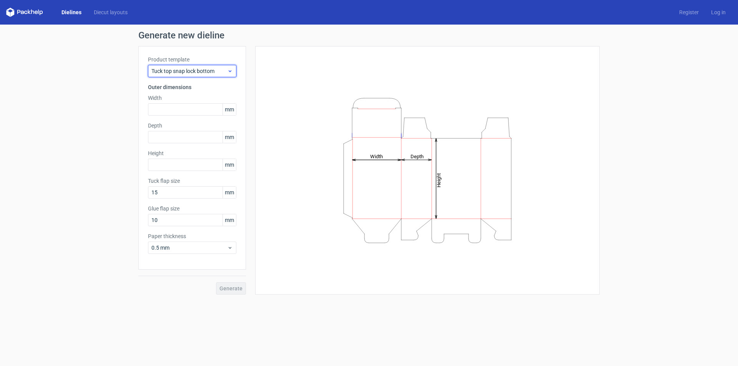
click at [230, 69] on icon at bounding box center [230, 71] width 6 height 6
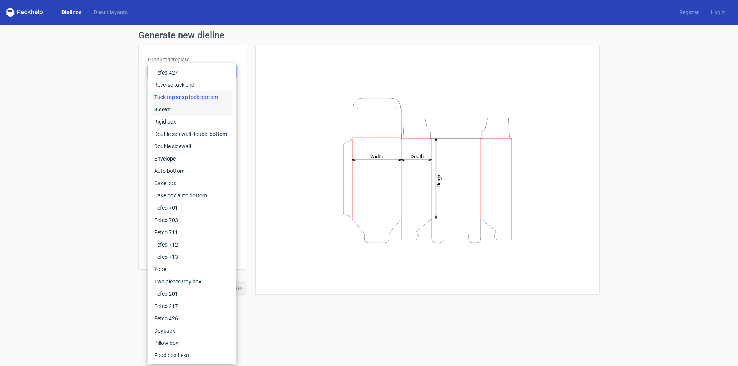
click at [193, 113] on div "Sleeve" at bounding box center [192, 109] width 82 height 12
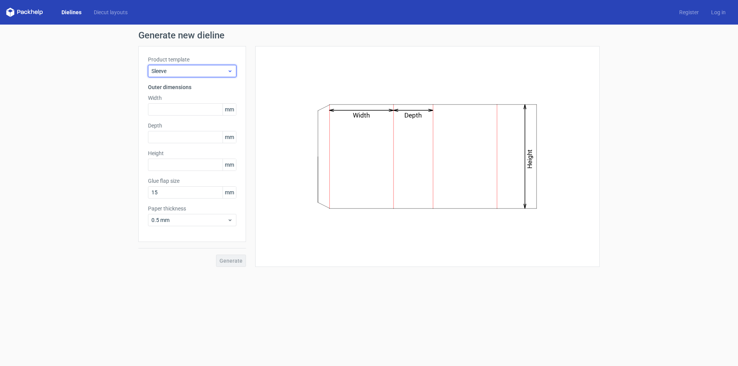
click at [232, 71] on icon at bounding box center [230, 71] width 6 height 6
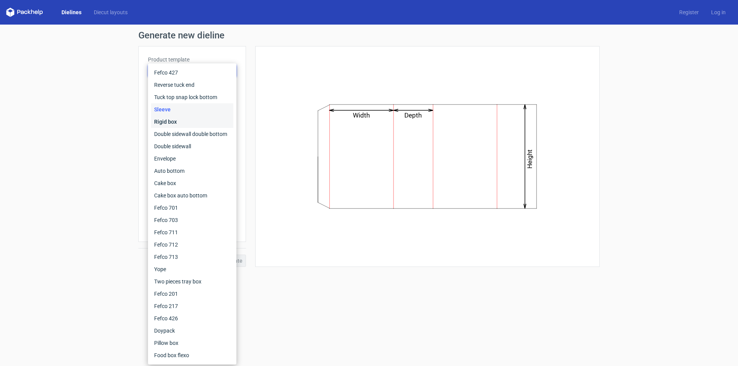
click at [190, 121] on div "Rigid box" at bounding box center [192, 122] width 82 height 12
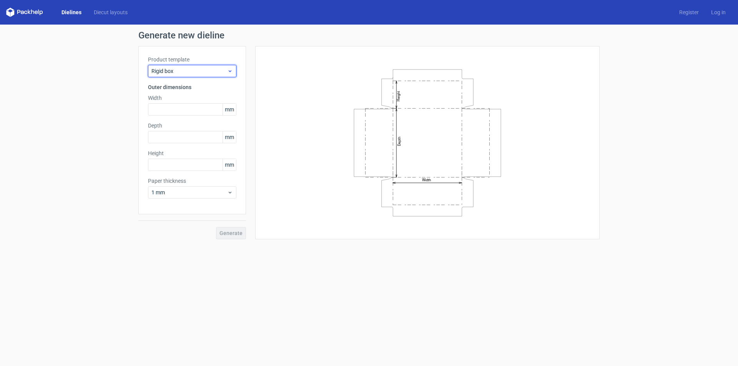
click at [229, 68] on icon at bounding box center [230, 71] width 6 height 6
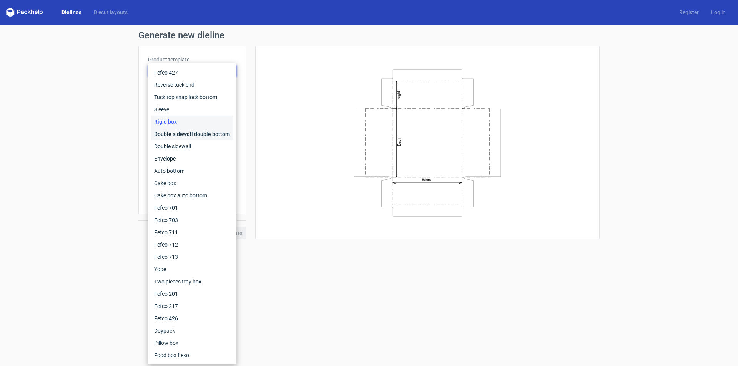
click at [200, 133] on div "Double sidewall double bottom" at bounding box center [192, 134] width 82 height 12
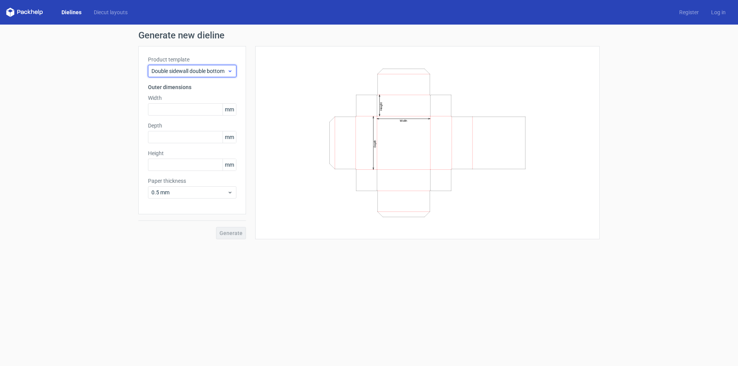
click at [234, 69] on div "Double sidewall double bottom" at bounding box center [192, 71] width 88 height 12
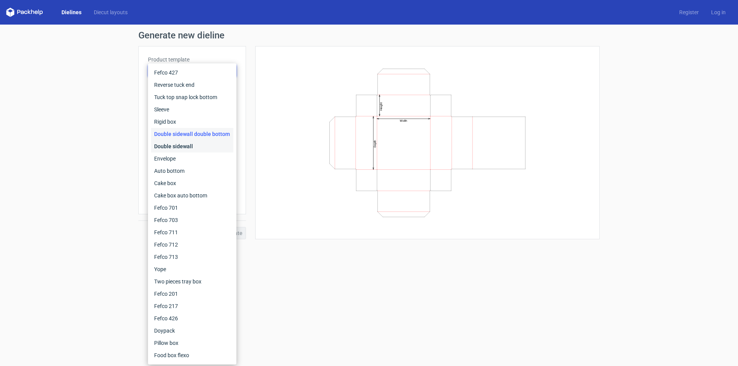
click at [186, 149] on div "Double sidewall" at bounding box center [192, 146] width 82 height 12
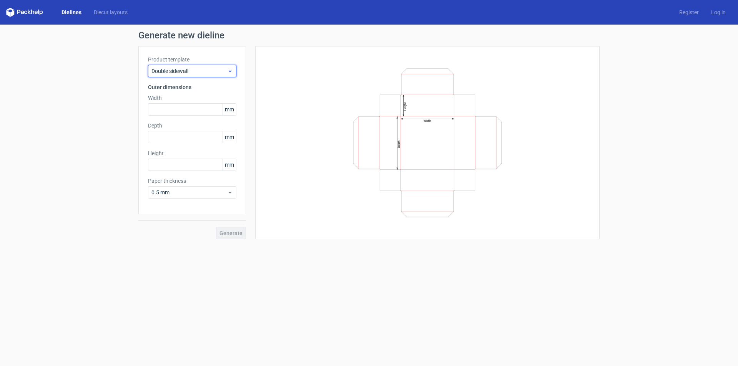
click at [234, 72] on div "Double sidewall" at bounding box center [192, 71] width 88 height 12
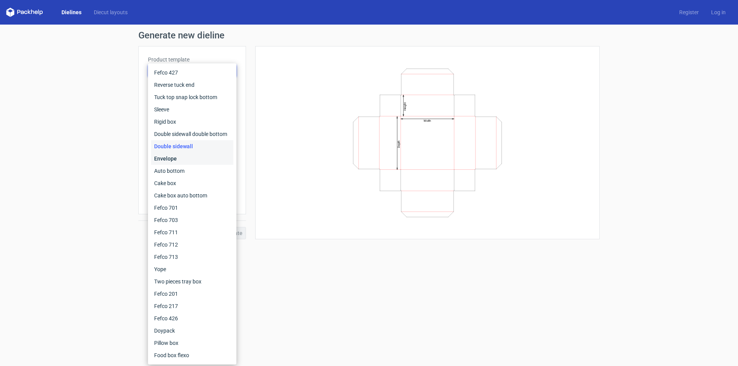
click at [195, 157] on div "Envelope" at bounding box center [192, 159] width 82 height 12
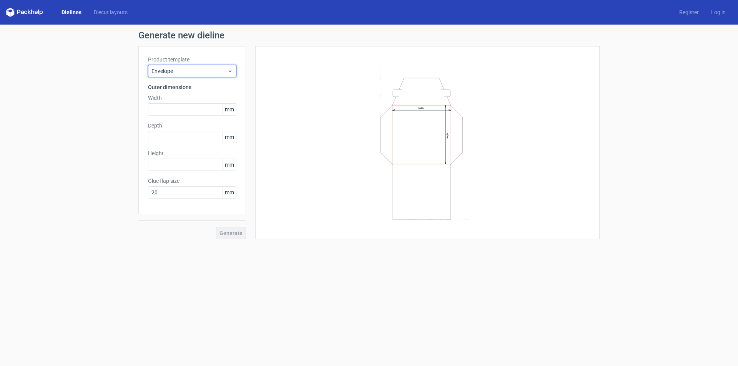
click at [228, 69] on icon at bounding box center [230, 71] width 6 height 6
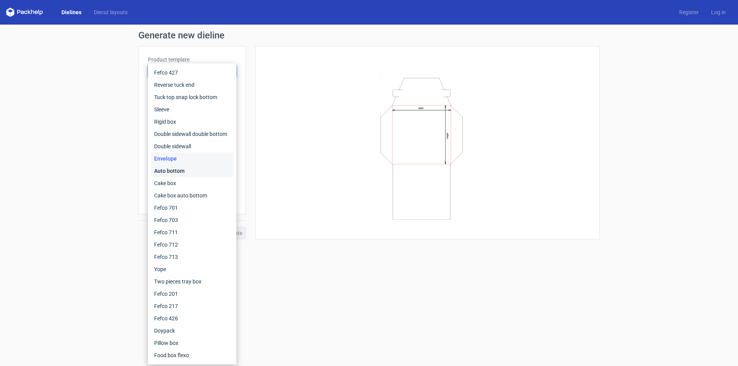
click at [182, 172] on div "Auto bottom" at bounding box center [192, 171] width 82 height 12
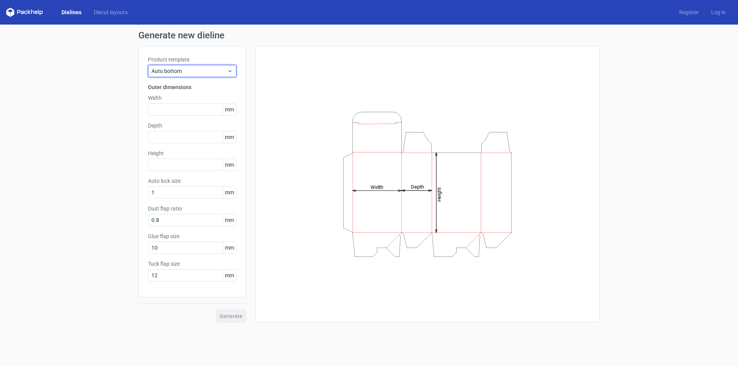
click at [230, 70] on icon at bounding box center [230, 71] width 6 height 6
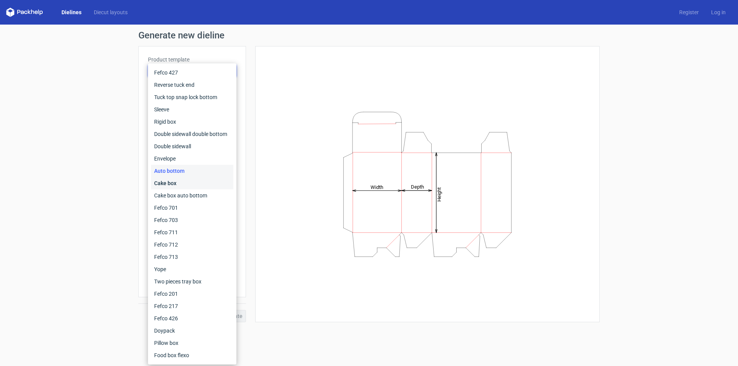
click at [187, 179] on div "Cake box" at bounding box center [192, 183] width 82 height 12
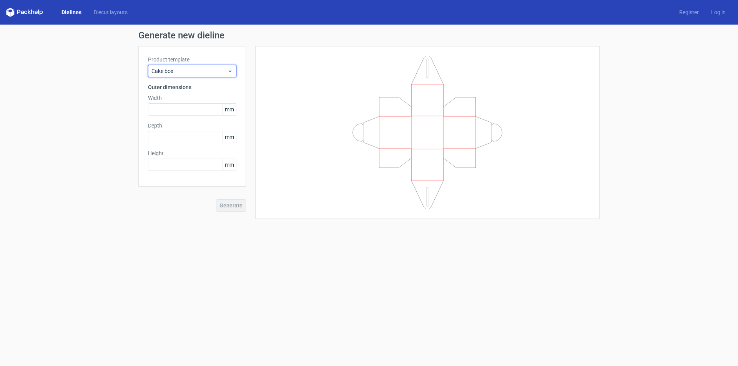
click at [232, 67] on div "Cake box" at bounding box center [192, 71] width 88 height 12
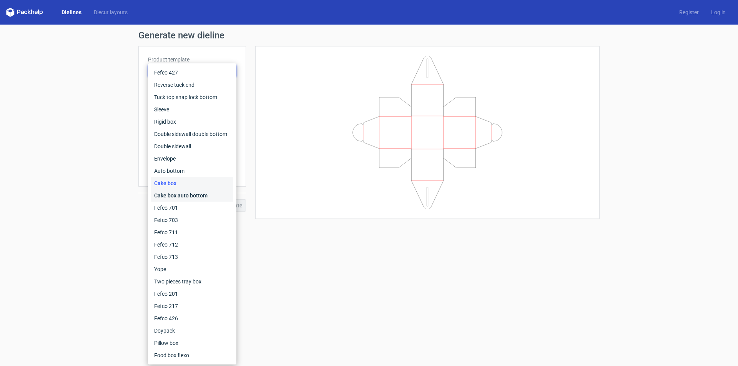
click at [193, 193] on div "Cake box auto bottom" at bounding box center [192, 195] width 82 height 12
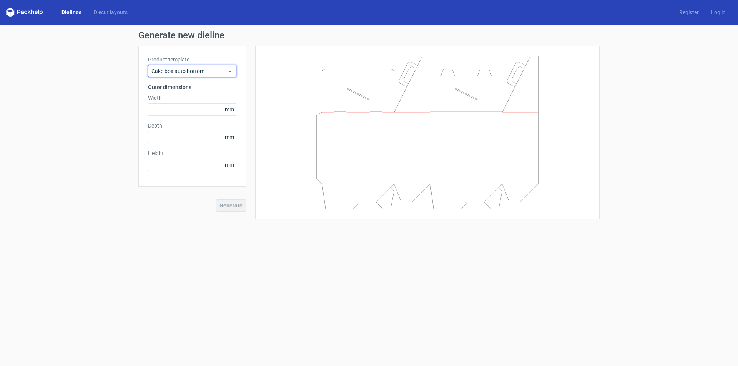
click at [234, 70] on div "Cake box auto bottom" at bounding box center [192, 71] width 88 height 12
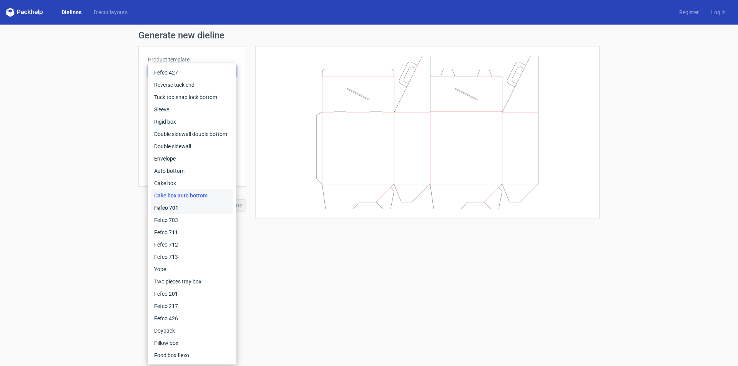
click at [181, 205] on div "Fefco 701" at bounding box center [192, 208] width 82 height 12
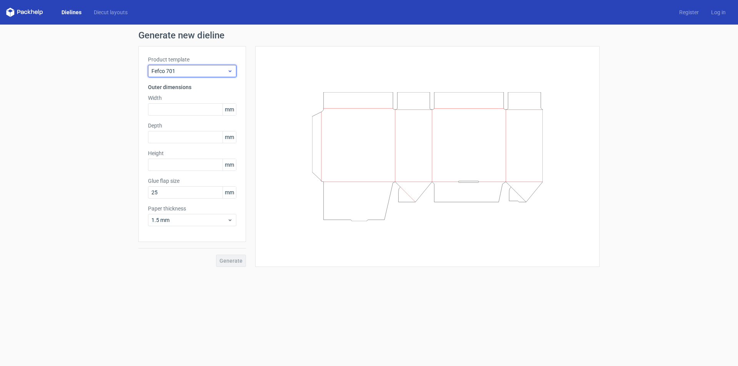
click at [234, 70] on div "Fefco 701" at bounding box center [192, 71] width 88 height 12
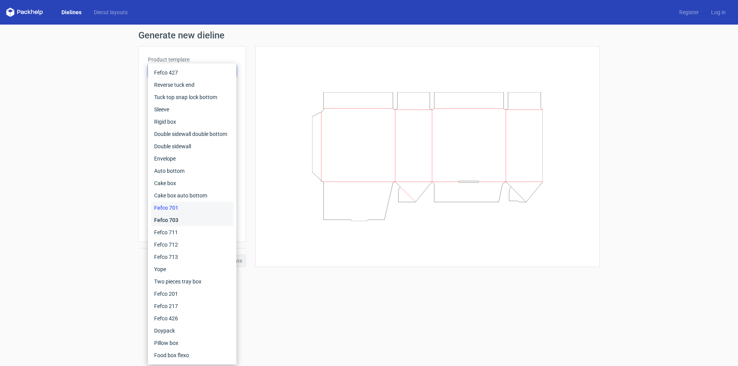
click at [185, 219] on div "Fefco 703" at bounding box center [192, 220] width 82 height 12
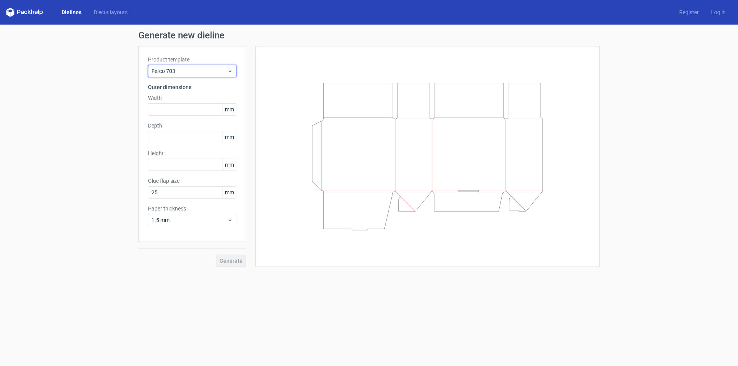
click at [230, 72] on icon at bounding box center [230, 71] width 6 height 6
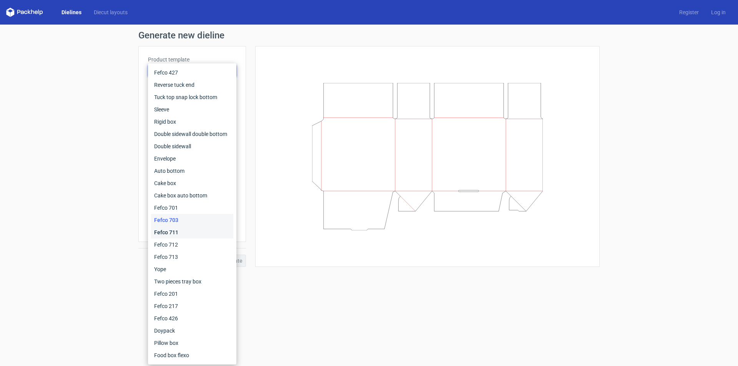
click at [181, 235] on div "Fefco 711" at bounding box center [192, 232] width 82 height 12
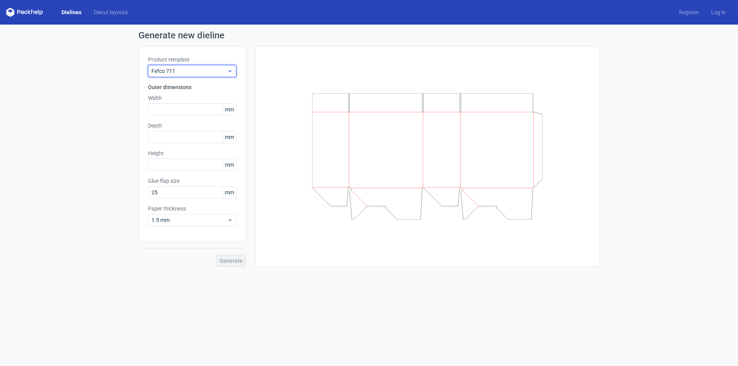
click at [231, 69] on icon at bounding box center [230, 71] width 6 height 6
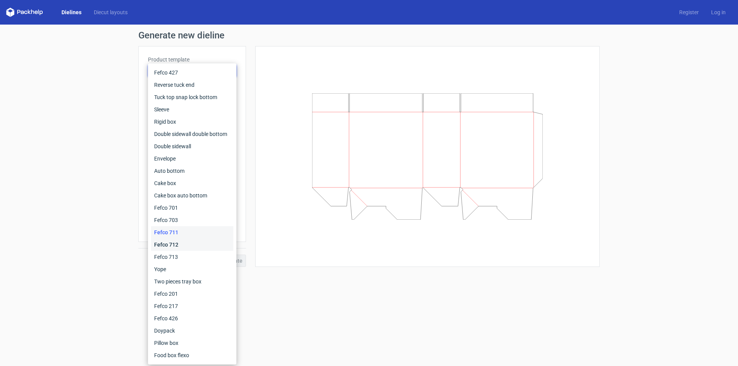
click at [189, 244] on div "Fefco 712" at bounding box center [192, 245] width 82 height 12
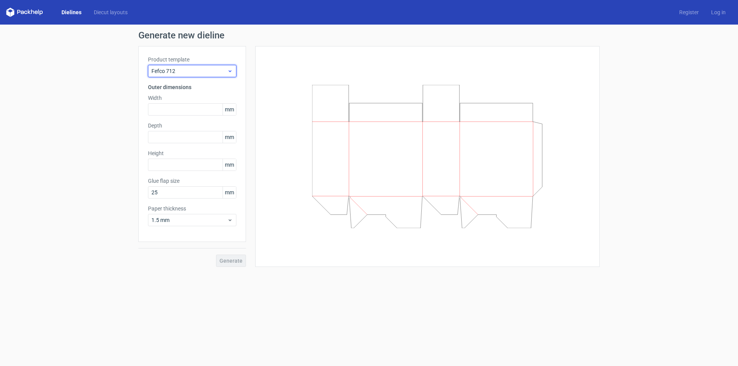
click at [229, 73] on icon at bounding box center [230, 71] width 6 height 6
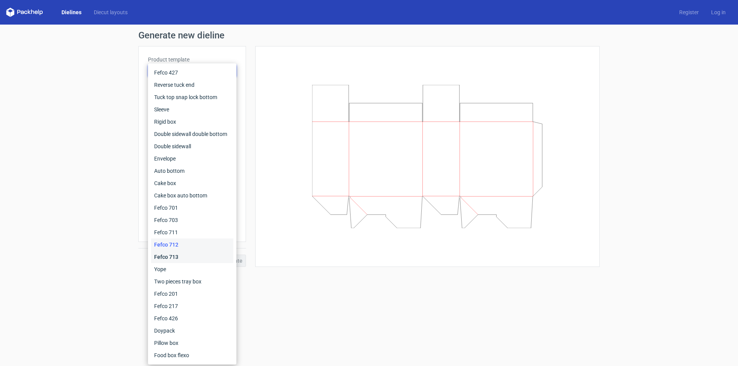
click at [175, 255] on div "Fefco 713" at bounding box center [192, 257] width 82 height 12
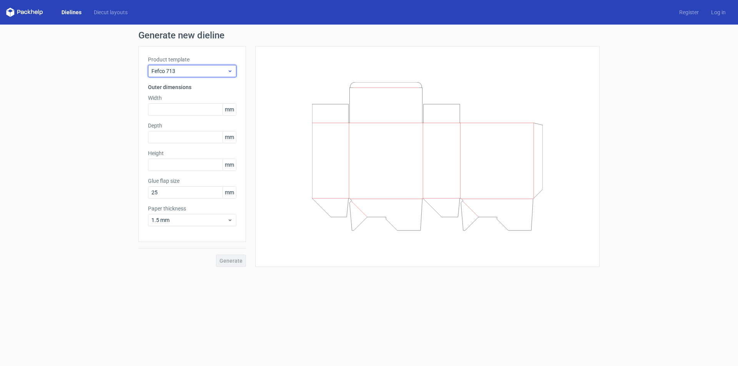
click at [227, 72] on icon at bounding box center [230, 71] width 6 height 6
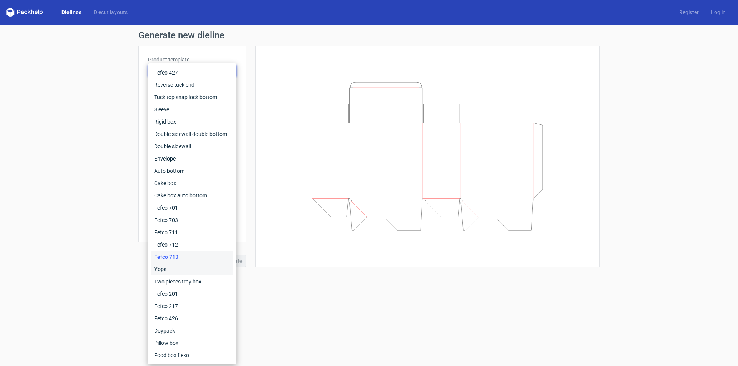
click at [181, 270] on div "Yope" at bounding box center [192, 269] width 82 height 12
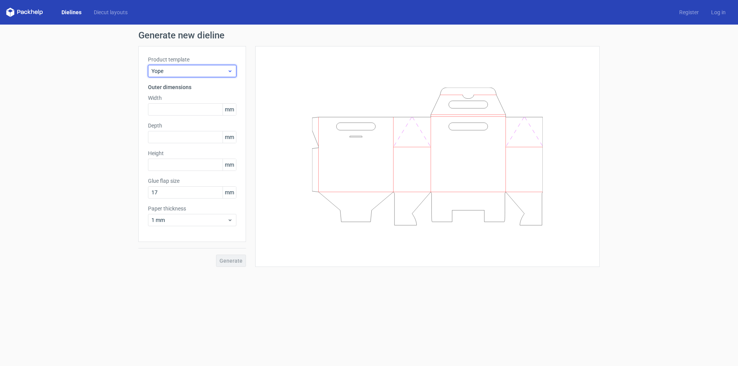
click at [232, 71] on icon at bounding box center [230, 71] width 6 height 6
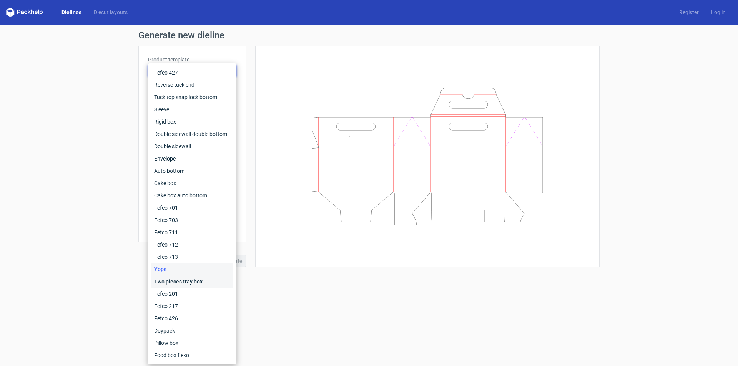
click at [196, 278] on div "Two pieces tray box" at bounding box center [192, 281] width 82 height 12
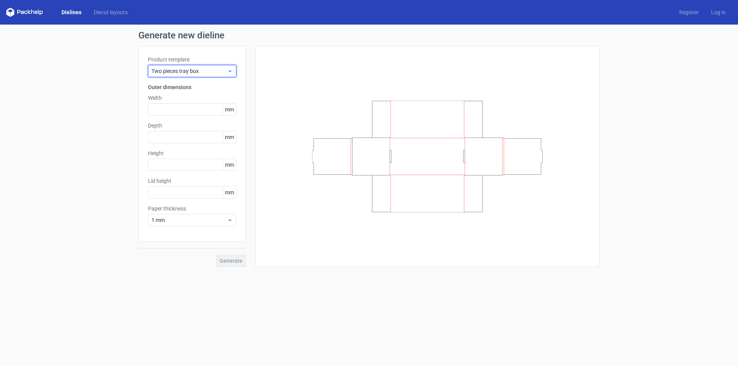
click at [230, 70] on icon at bounding box center [230, 71] width 6 height 6
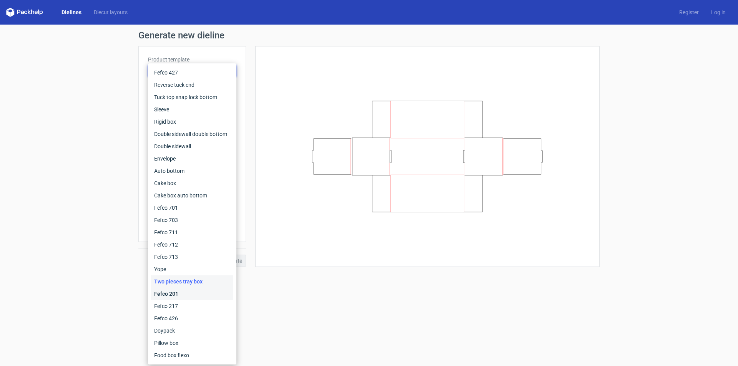
click at [184, 293] on div "Fefco 201" at bounding box center [192, 294] width 82 height 12
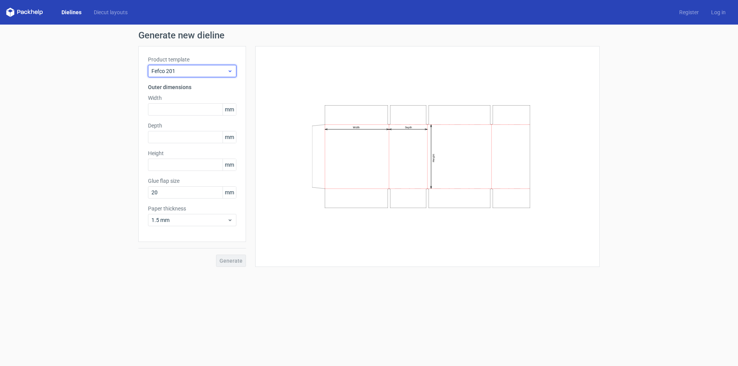
click at [234, 73] on div "Fefco 201" at bounding box center [192, 71] width 88 height 12
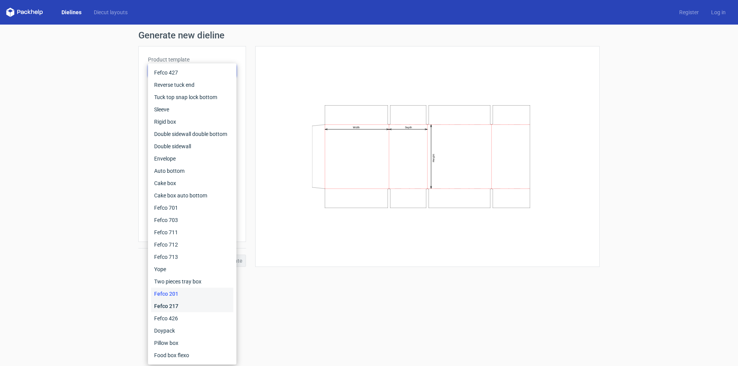
click at [181, 305] on div "Fefco 217" at bounding box center [192, 306] width 82 height 12
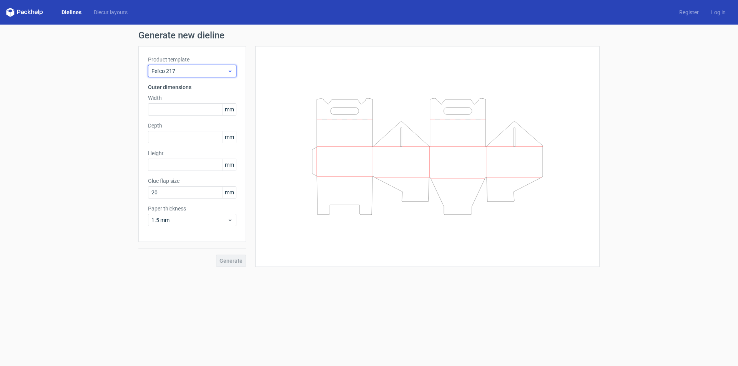
click at [229, 70] on icon at bounding box center [230, 71] width 6 height 6
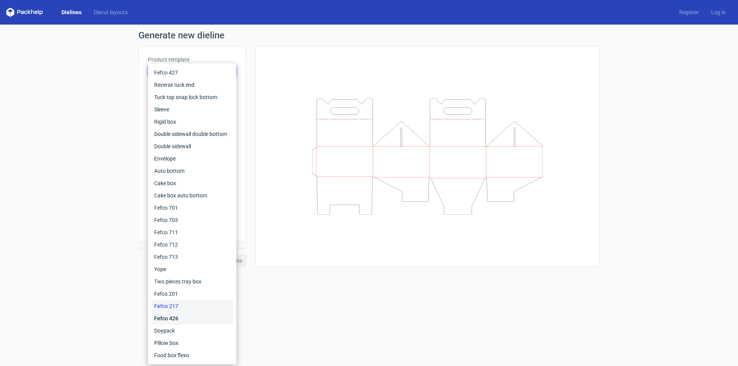
click at [181, 315] on div "Fefco 426" at bounding box center [192, 318] width 82 height 12
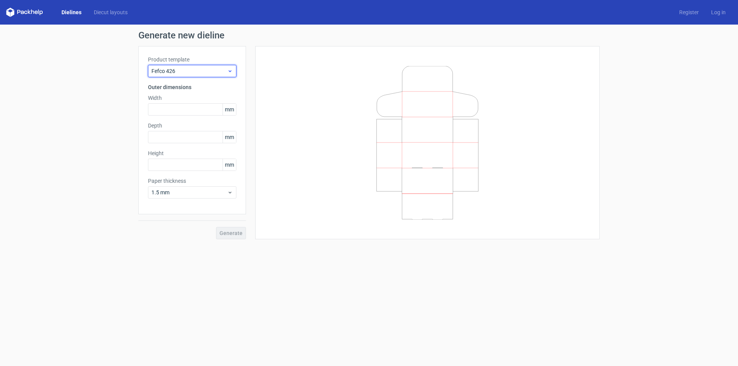
click at [230, 73] on icon at bounding box center [230, 71] width 6 height 6
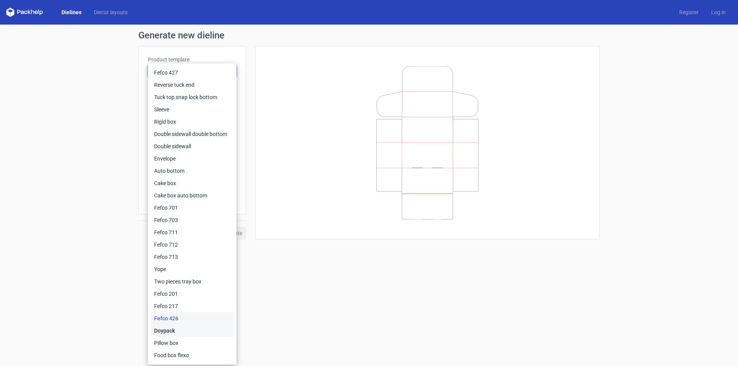
click at [172, 331] on div "Doypack" at bounding box center [192, 331] width 82 height 12
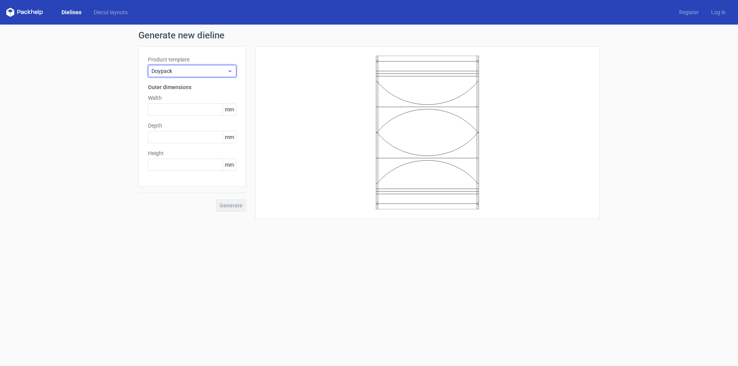
click at [226, 71] on span "Doypack" at bounding box center [189, 71] width 76 height 8
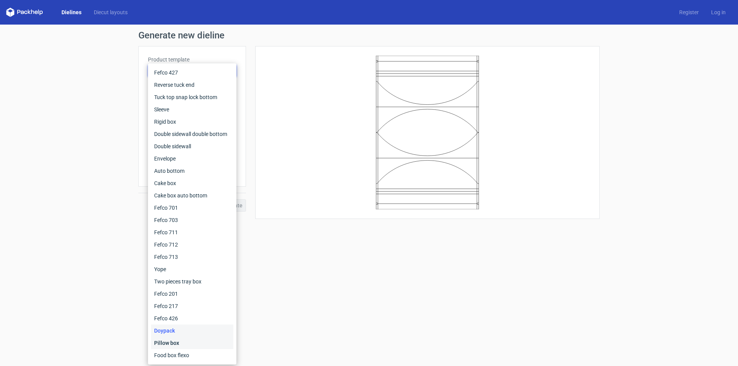
click at [164, 341] on div "Pillow box" at bounding box center [192, 343] width 82 height 12
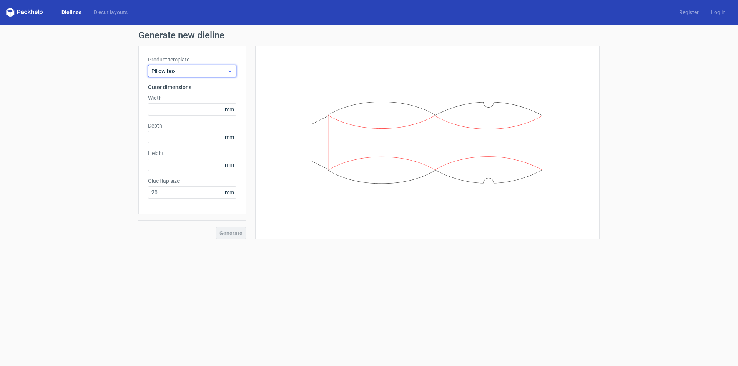
click at [229, 75] on div "Pillow box" at bounding box center [192, 71] width 88 height 12
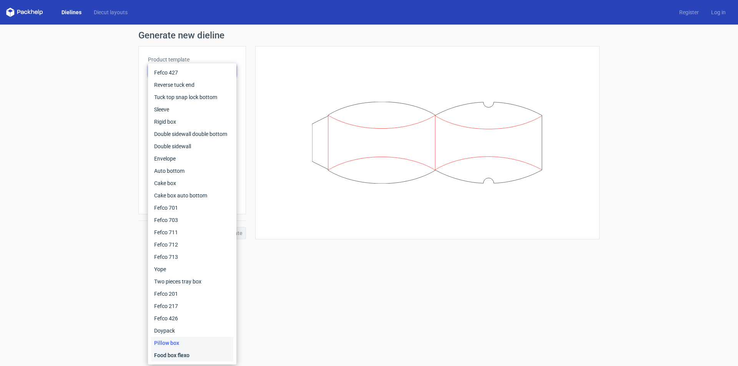
click at [178, 352] on div "Food box flexo" at bounding box center [192, 355] width 82 height 12
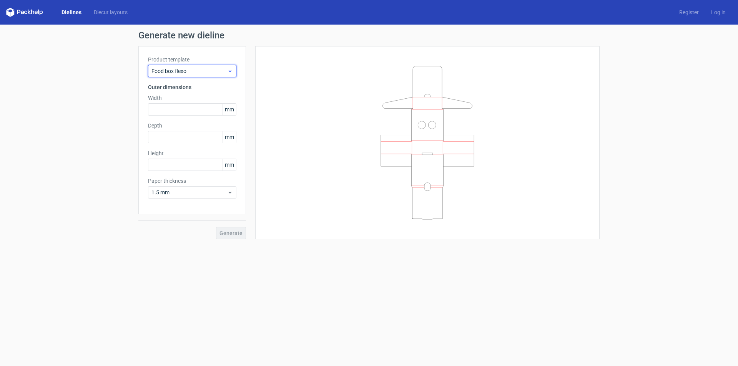
click at [231, 71] on use at bounding box center [230, 71] width 3 height 2
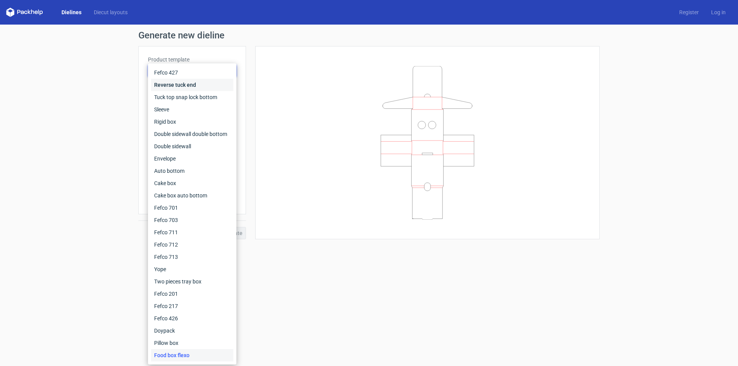
click at [195, 80] on div "Reverse tuck end" at bounding box center [192, 85] width 82 height 12
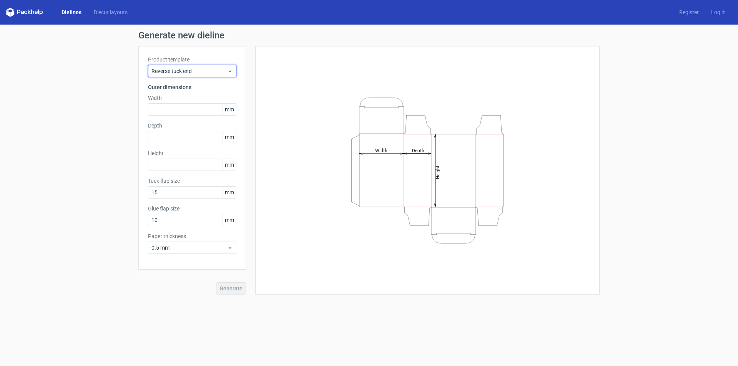
click at [227, 68] on div "Reverse tuck end" at bounding box center [192, 71] width 88 height 12
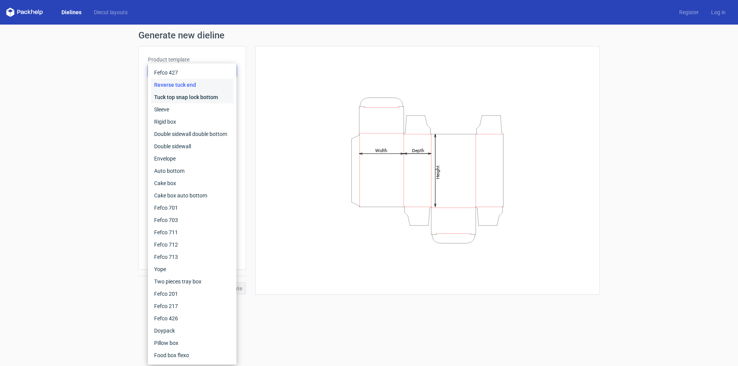
click at [190, 95] on div "Tuck top snap lock bottom" at bounding box center [192, 97] width 82 height 12
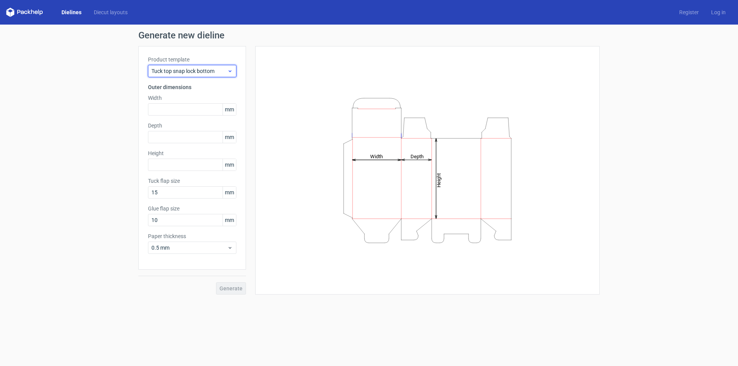
click at [230, 73] on icon at bounding box center [230, 71] width 6 height 6
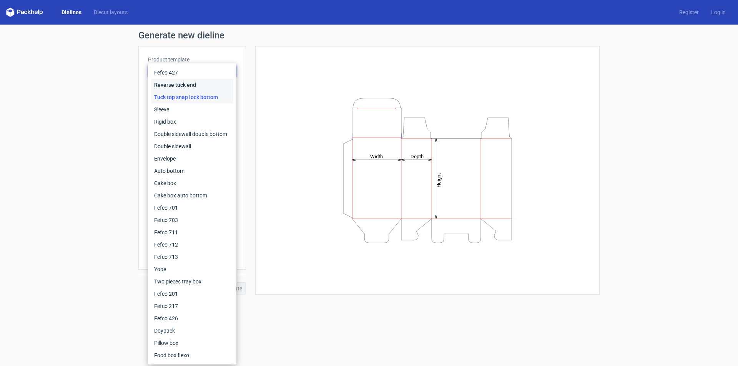
click at [202, 84] on div "Reverse tuck end" at bounding box center [192, 85] width 82 height 12
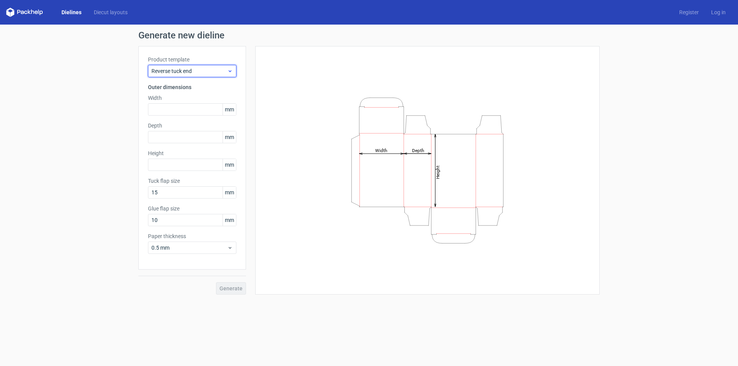
click at [227, 66] on div "Reverse tuck end" at bounding box center [192, 71] width 88 height 12
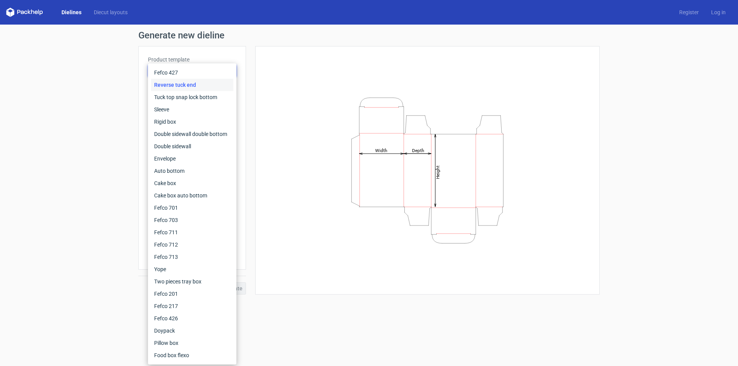
click at [200, 85] on div "Reverse tuck end" at bounding box center [192, 85] width 82 height 12
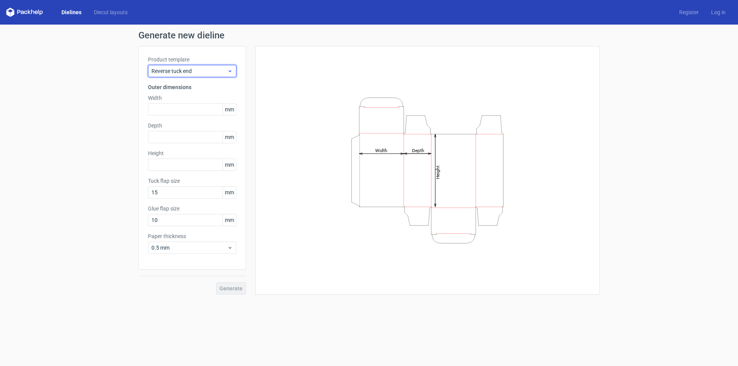
click at [231, 70] on icon at bounding box center [230, 71] width 6 height 6
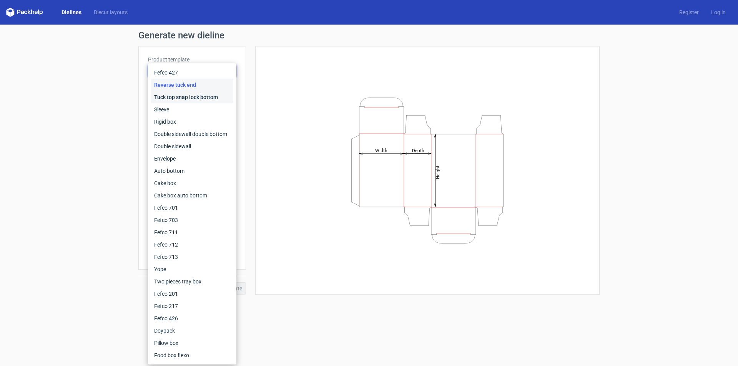
click at [198, 96] on div "Tuck top snap lock bottom" at bounding box center [192, 97] width 82 height 12
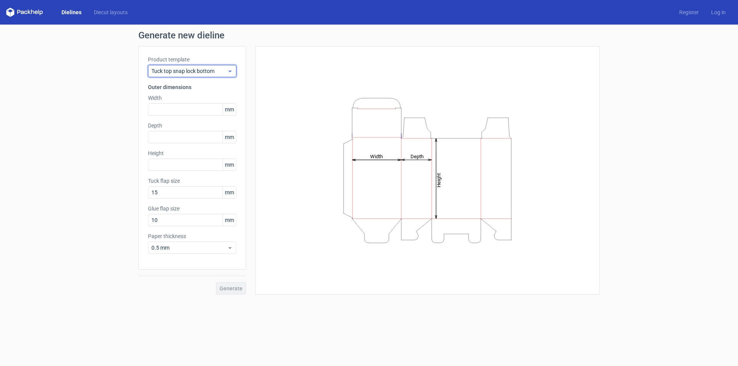
click at [231, 66] on div "Tuck top snap lock bottom" at bounding box center [192, 71] width 88 height 12
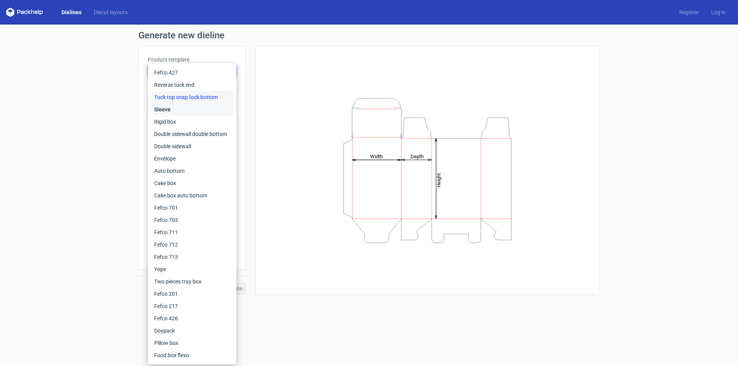
click at [184, 111] on div "Sleeve" at bounding box center [192, 109] width 82 height 12
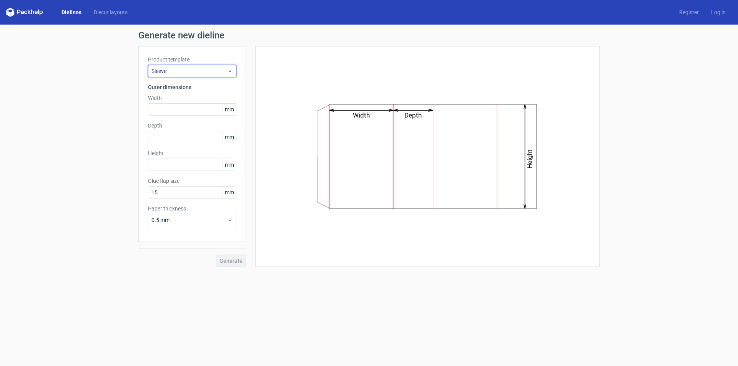
click at [230, 72] on use at bounding box center [230, 71] width 3 height 2
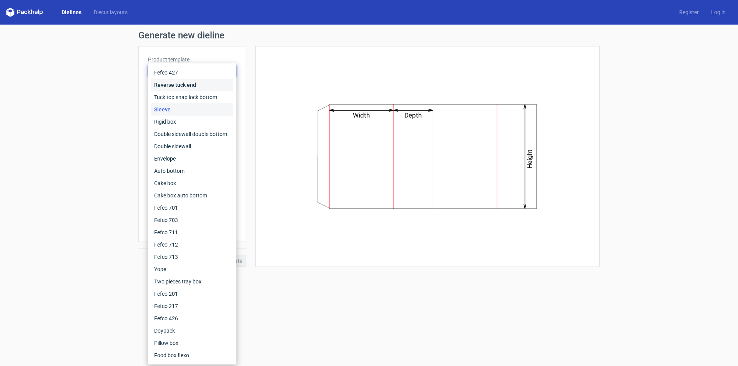
click at [180, 88] on div "Reverse tuck end" at bounding box center [192, 85] width 82 height 12
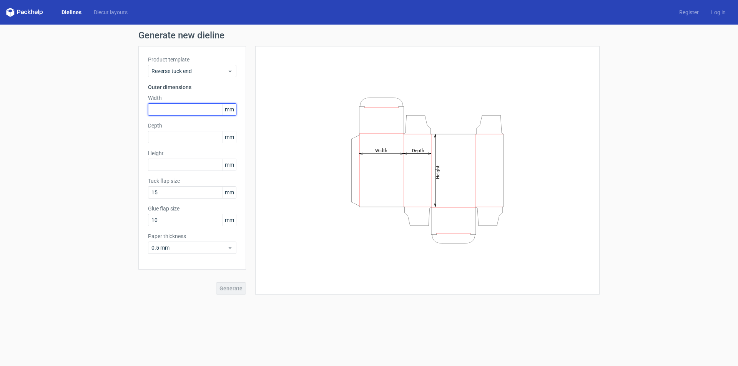
click at [207, 106] on input "text" at bounding box center [192, 109] width 88 height 12
